Goal: Task Accomplishment & Management: Complete application form

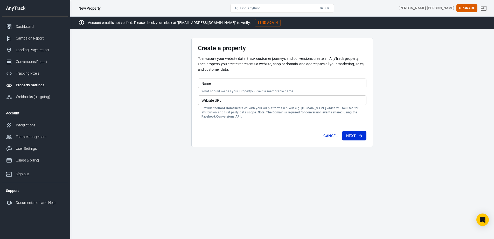
click at [421, 79] on main "Create a property To measure your website data, track customer journeys and con…" at bounding box center [282, 132] width 406 height 189
click at [33, 158] on div "Usage & billing" at bounding box center [40, 159] width 48 height 5
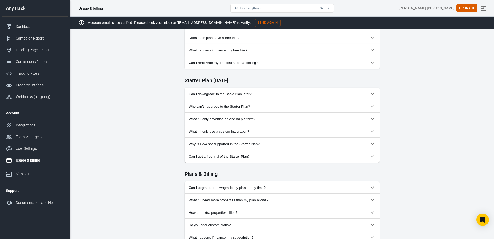
scroll to position [260, 0]
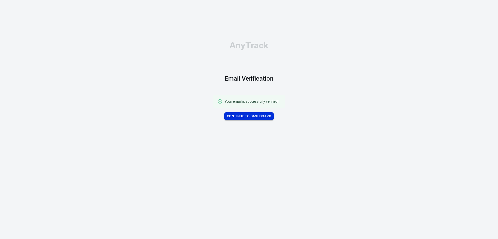
click at [261, 114] on link "Continue to Dashboard" at bounding box center [249, 116] width 49 height 8
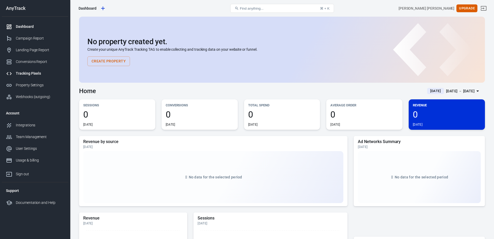
click at [16, 71] on div "Tracking Pixels" at bounding box center [40, 73] width 48 height 5
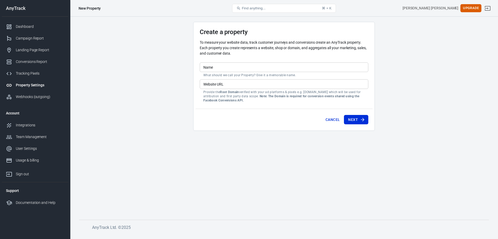
click at [29, 86] on div "Property Settings" at bounding box center [40, 84] width 48 height 5
click at [159, 108] on main "Create a property To measure your website data, track customer journeys and con…" at bounding box center [284, 116] width 410 height 189
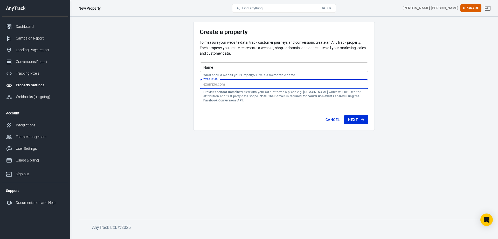
click at [247, 84] on input "Website URL" at bounding box center [284, 84] width 169 height 10
click at [240, 65] on input "Name" at bounding box center [284, 67] width 169 height 10
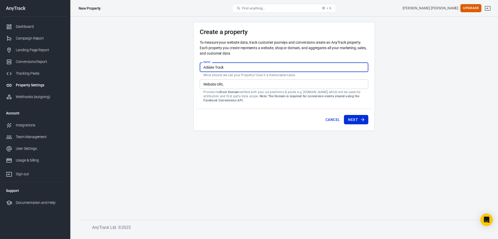
type input "Adlake Track"
click at [240, 84] on input "Website URL" at bounding box center [284, 84] width 169 height 10
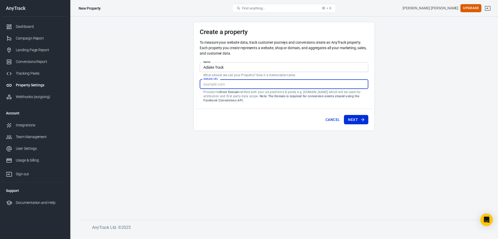
paste input "adlake.click"
type input "adlake.click"
click at [253, 144] on main "Create a property To measure your website data, track customer journeys and con…" at bounding box center [284, 116] width 410 height 189
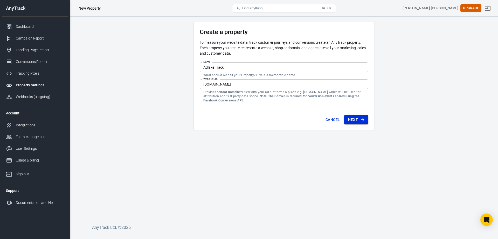
click at [360, 118] on button "Next" at bounding box center [356, 120] width 24 height 10
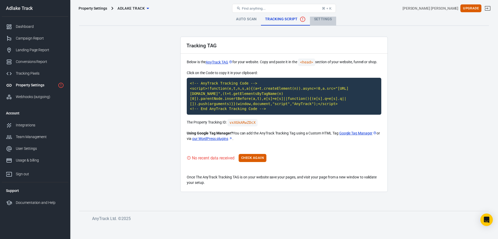
click at [321, 18] on link "Settings" at bounding box center [323, 19] width 26 height 12
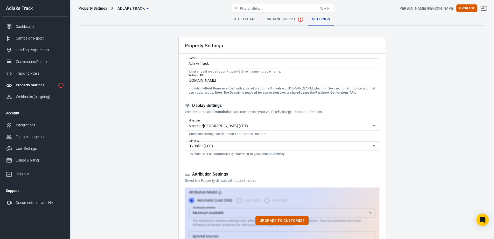
click at [277, 21] on span "Tracking Script" at bounding box center [283, 19] width 41 height 6
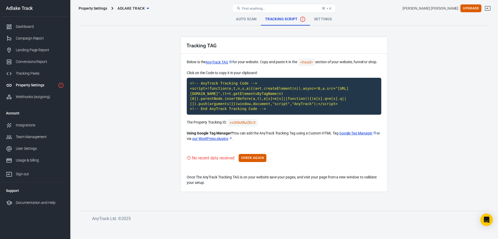
click at [255, 23] on link "Auto Scan" at bounding box center [246, 19] width 29 height 12
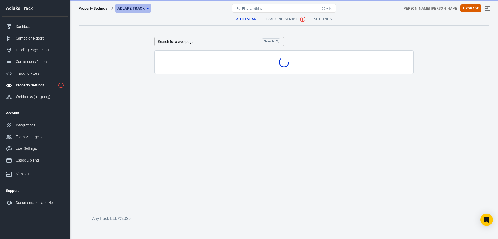
click at [144, 9] on span "Adlake Track" at bounding box center [131, 8] width 27 height 6
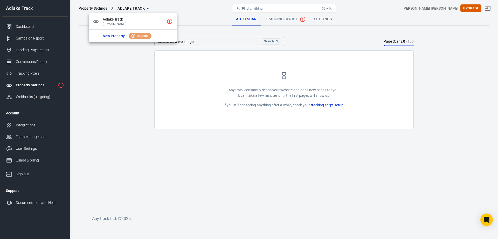
click at [144, 9] on div at bounding box center [249, 119] width 498 height 239
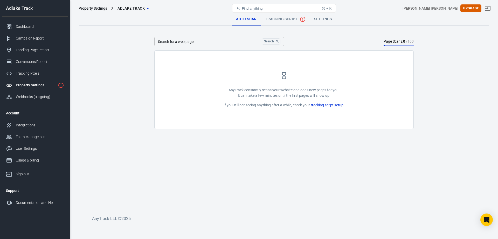
click at [283, 22] on span "Tracking Script" at bounding box center [285, 19] width 41 height 6
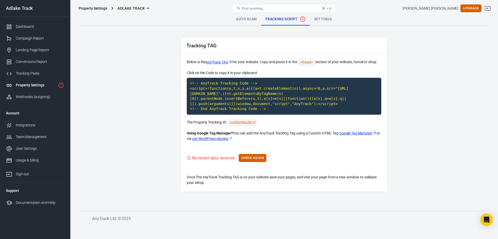
click at [322, 22] on link "Settings" at bounding box center [323, 19] width 26 height 12
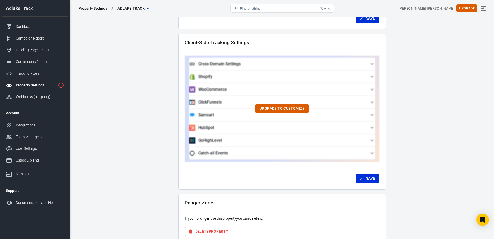
scroll to position [466, 0]
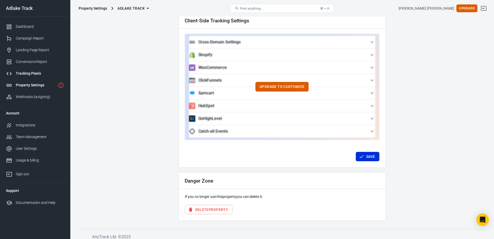
click at [38, 74] on div "Tracking Pixels" at bounding box center [40, 73] width 48 height 5
